Goal: Task Accomplishment & Management: Complete application form

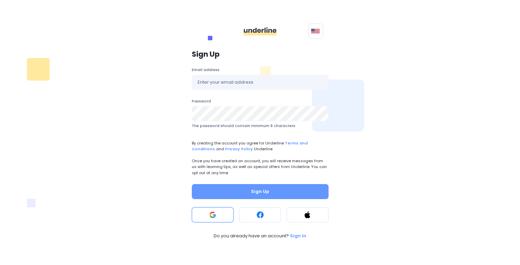
click at [219, 214] on button at bounding box center [213, 215] width 42 height 15
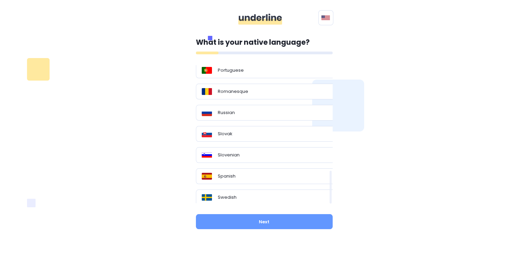
scroll to position [447, 0]
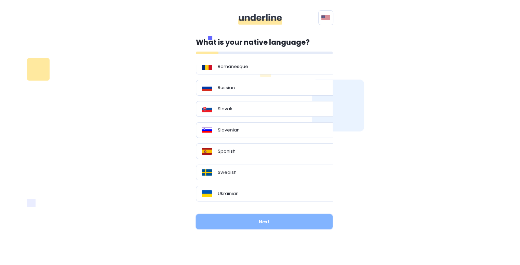
click at [279, 216] on button "Next" at bounding box center [264, 221] width 137 height 15
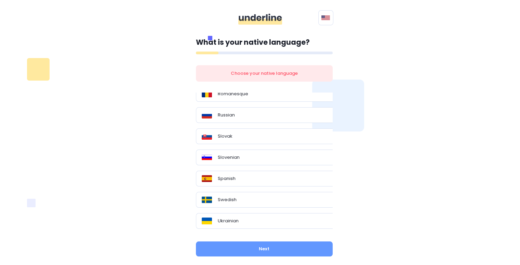
click at [271, 73] on div "Choose your native language" at bounding box center [264, 73] width 137 height 16
drag, startPoint x: 297, startPoint y: 54, endPoint x: 317, endPoint y: 43, distance: 22.6
click at [297, 53] on div at bounding box center [264, 53] width 137 height 3
click at [333, 15] on div "Polski English" at bounding box center [260, 19] width 520 height 11
click at [327, 19] on img at bounding box center [326, 17] width 9 height 5
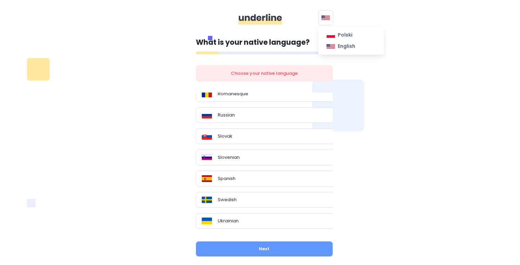
click at [327, 22] on button at bounding box center [325, 17] width 15 height 15
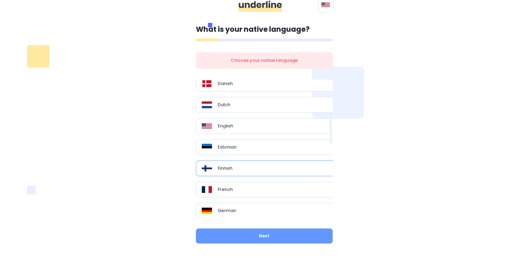
scroll to position [137, 0]
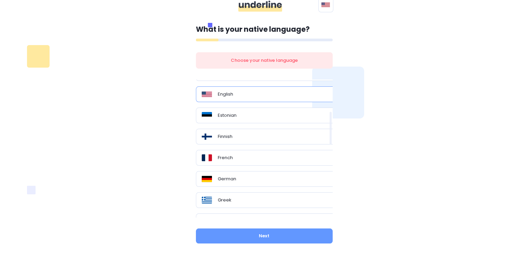
click at [244, 96] on div "English" at bounding box center [267, 94] width 130 height 7
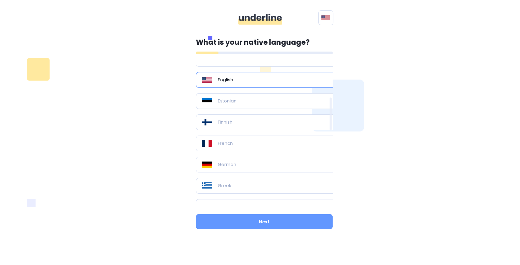
scroll to position [0, 0]
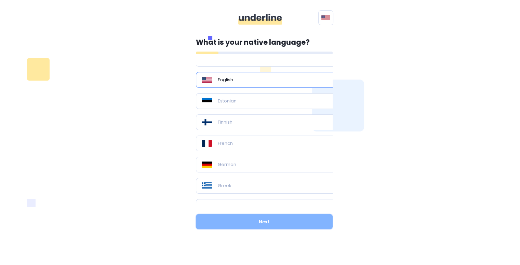
click at [271, 222] on button "Next" at bounding box center [264, 221] width 137 height 15
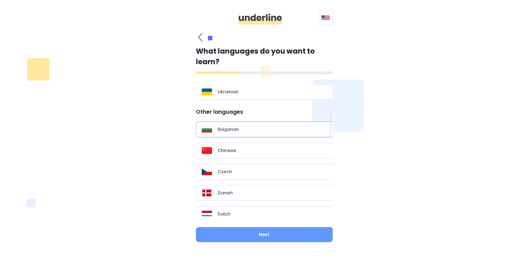
scroll to position [137, 0]
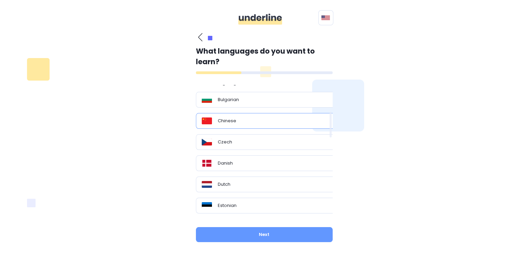
click at [257, 118] on div "Chinese" at bounding box center [267, 121] width 130 height 7
click at [261, 120] on div "Chinese" at bounding box center [267, 121] width 130 height 7
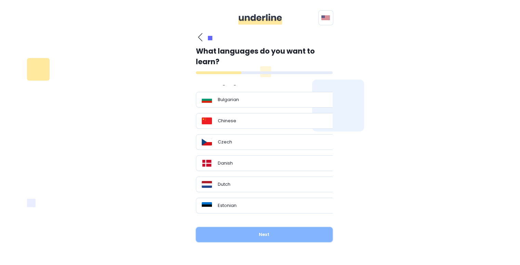
click at [274, 230] on button "Next" at bounding box center [264, 234] width 137 height 15
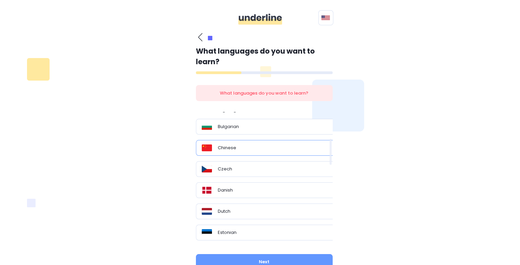
click at [244, 152] on div "Chinese" at bounding box center [267, 148] width 142 height 16
click at [230, 145] on p "Chinese" at bounding box center [227, 148] width 18 height 7
click at [250, 152] on div "Chinese" at bounding box center [267, 148] width 142 height 16
click at [218, 146] on p "Chinese" at bounding box center [227, 148] width 18 height 7
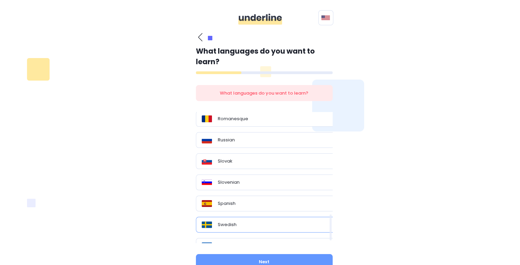
scroll to position [538, 0]
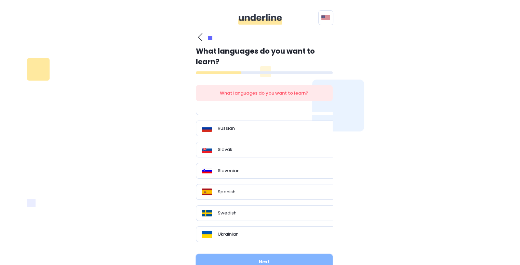
click at [260, 256] on button "Next" at bounding box center [264, 262] width 137 height 15
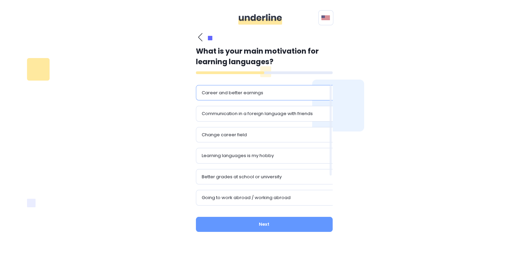
click at [266, 98] on div "Career and better earnings" at bounding box center [267, 93] width 142 height 16
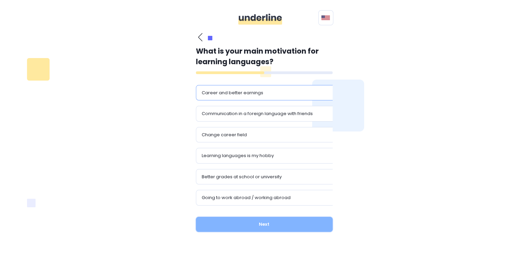
click at [264, 218] on button "Next" at bounding box center [264, 224] width 137 height 15
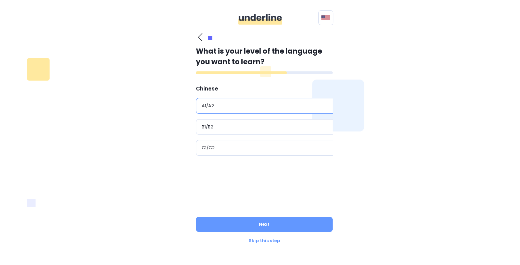
click at [242, 111] on div "A1/A2" at bounding box center [267, 106] width 142 height 16
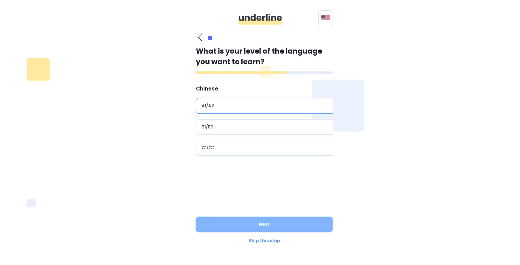
click at [263, 223] on button "Next" at bounding box center [264, 224] width 137 height 15
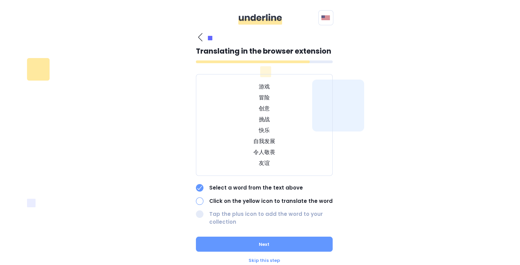
click at [267, 254] on div "Translating in the browser extension 游戏 冒险 创意 挑战 快乐 自我发展 令人敬畏 友谊 Select a word …" at bounding box center [264, 149] width 137 height 232
click at [259, 259] on div "Skip this step" at bounding box center [264, 261] width 137 height 7
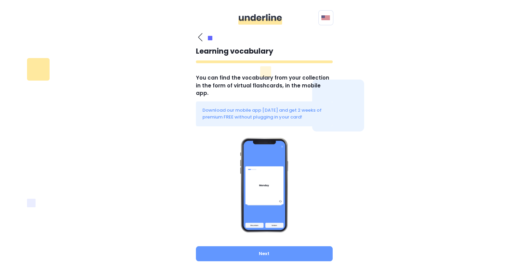
scroll to position [10, 0]
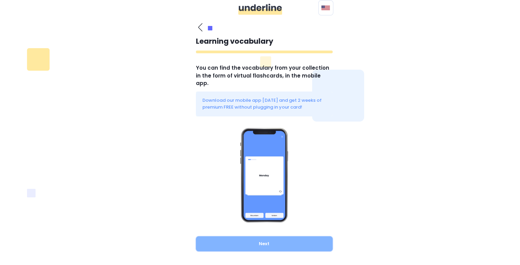
click at [270, 237] on button "Next" at bounding box center [264, 244] width 137 height 15
